Goal: Navigation & Orientation: Understand site structure

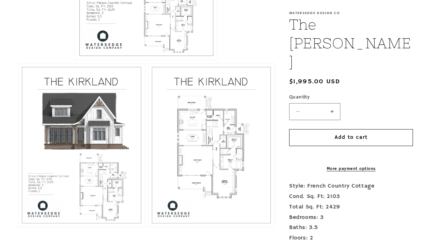
scroll to position [297, 0]
click at [148, 227] on button "Open media 3 in modal" at bounding box center [148, 227] width 0 height 0
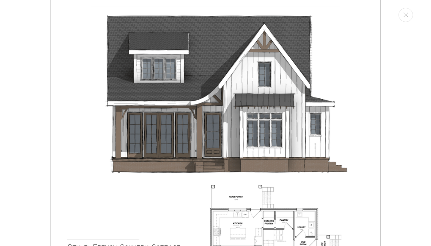
scroll to position [502, 0]
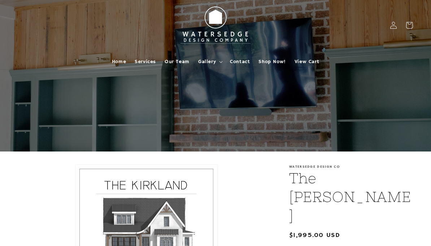
click at [208, 68] on summary "Gallery" at bounding box center [210, 61] width 32 height 15
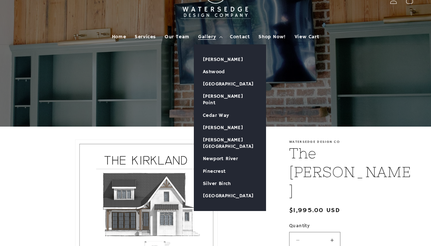
scroll to position [25, 0]
click at [118, 35] on span "Home" at bounding box center [119, 37] width 14 height 7
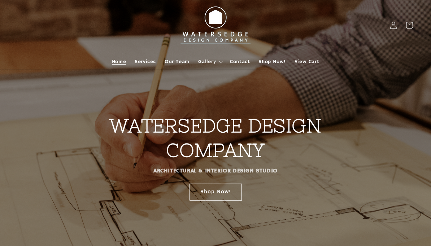
click at [141, 64] on span "Services" at bounding box center [145, 62] width 21 height 7
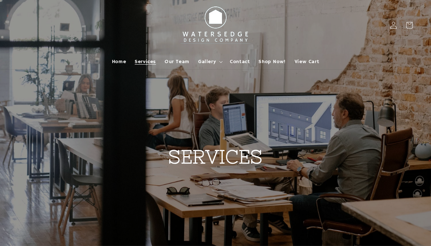
click at [180, 65] on link "Our Team" at bounding box center [177, 61] width 34 height 15
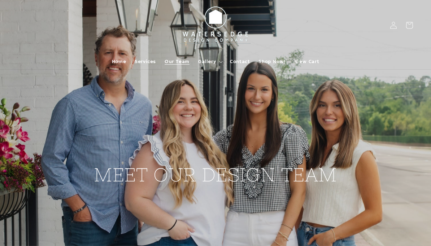
click at [202, 60] on span "Gallery" at bounding box center [207, 62] width 18 height 7
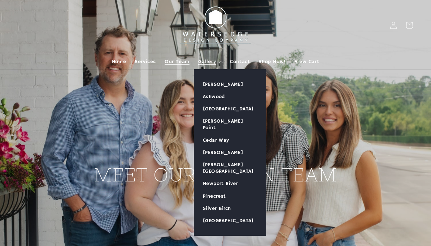
click at [209, 82] on link "[PERSON_NAME]" at bounding box center [230, 84] width 72 height 12
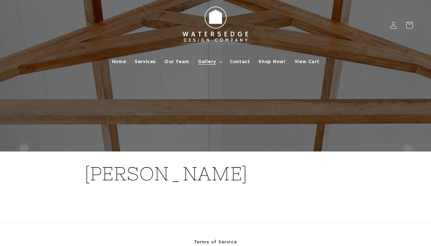
click at [208, 63] on span "Gallery" at bounding box center [207, 62] width 18 height 7
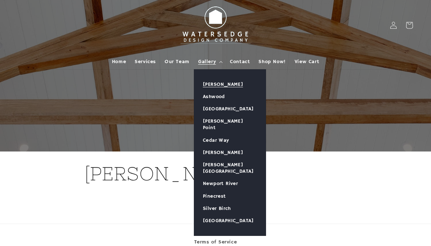
click at [204, 99] on link "Ashwood" at bounding box center [230, 97] width 72 height 12
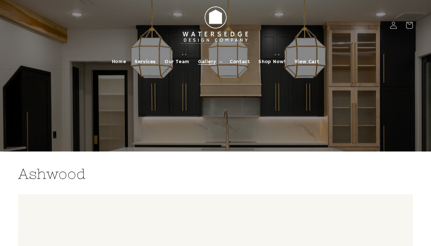
click at [209, 64] on span "Gallery" at bounding box center [207, 62] width 18 height 7
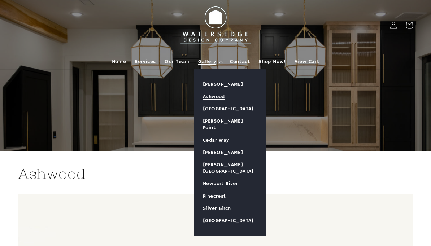
click at [206, 115] on link "[GEOGRAPHIC_DATA]" at bounding box center [230, 109] width 72 height 12
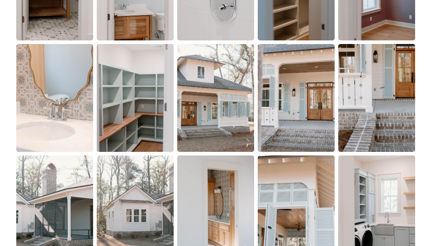
scroll to position [597, 0]
